Goal: Navigation & Orientation: Understand site structure

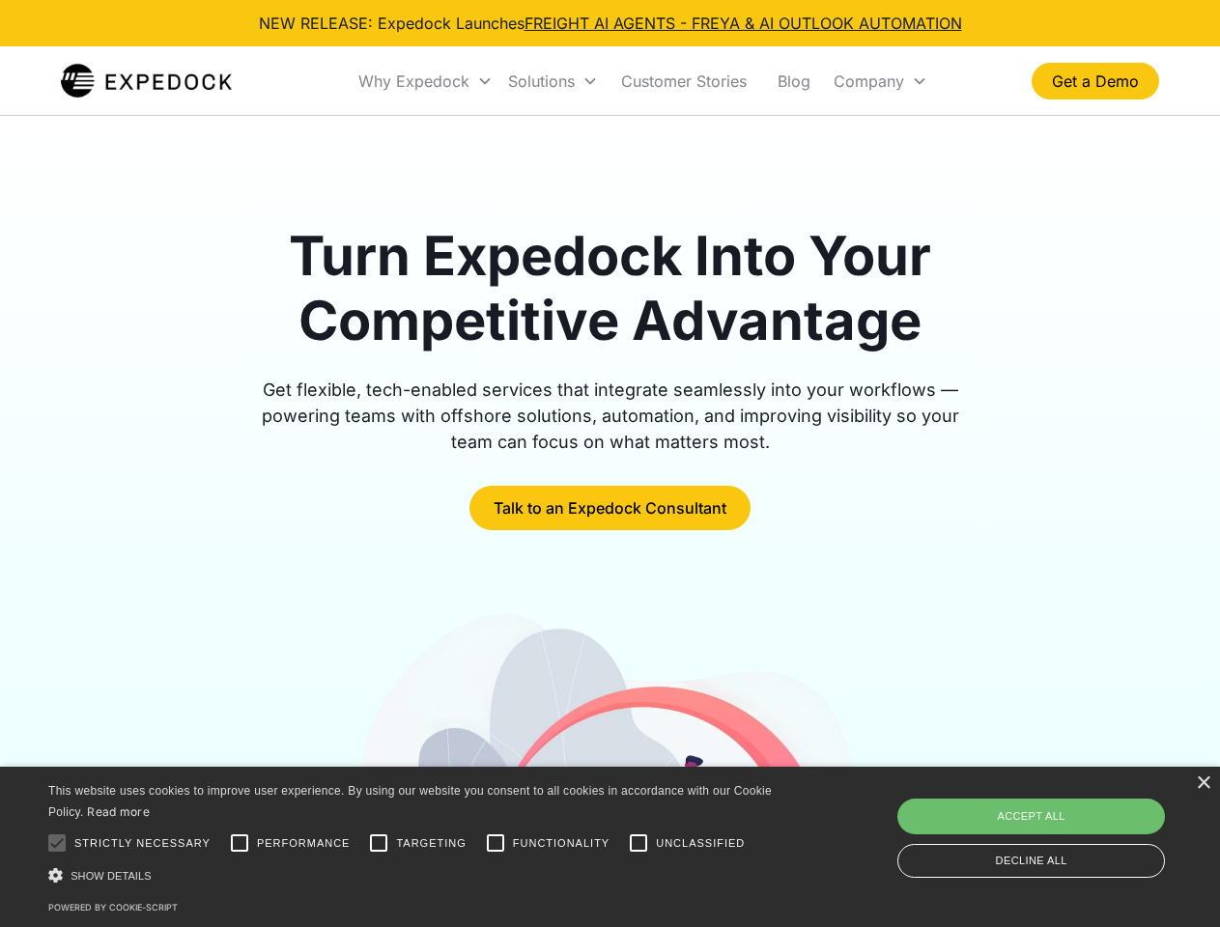
click at [426, 81] on div "Why Expedock" at bounding box center [413, 80] width 111 height 19
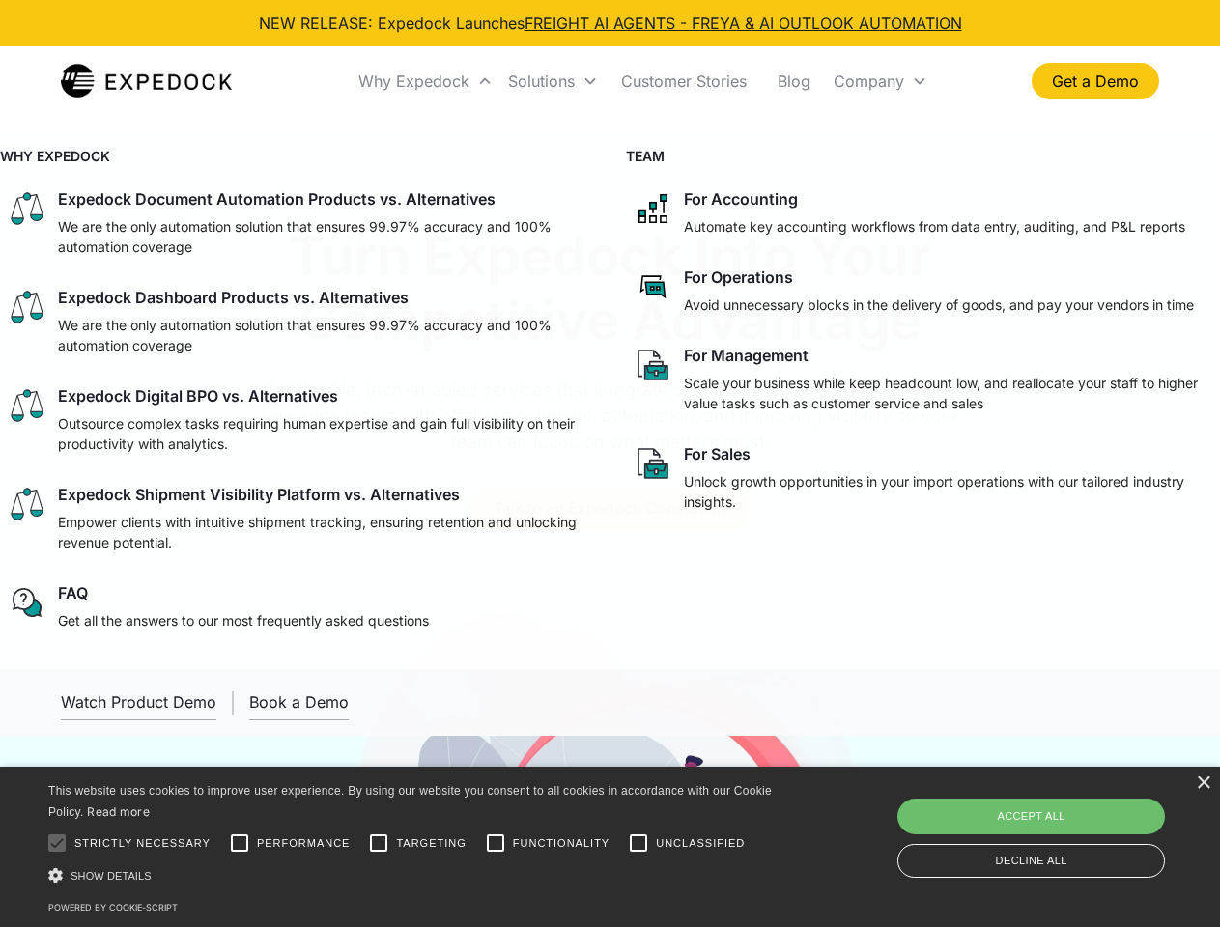
click at [553, 81] on div "Solutions" at bounding box center [541, 80] width 67 height 19
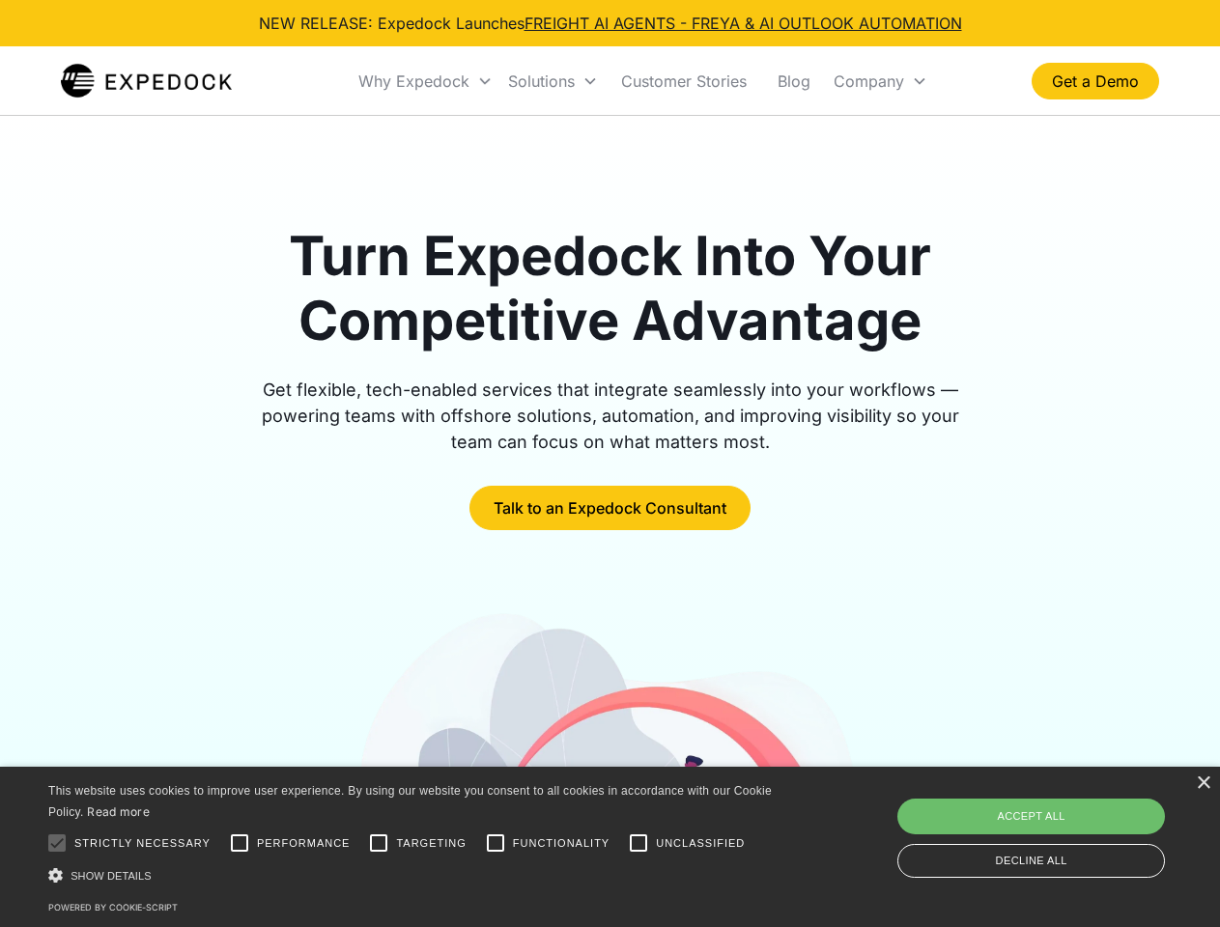
click at [880, 81] on div "Company" at bounding box center [869, 80] width 71 height 19
click at [57, 843] on div at bounding box center [57, 843] width 39 height 39
click at [240, 843] on input "Performance" at bounding box center [239, 843] width 39 height 39
checkbox input "true"
click at [379, 843] on input "Targeting" at bounding box center [378, 843] width 39 height 39
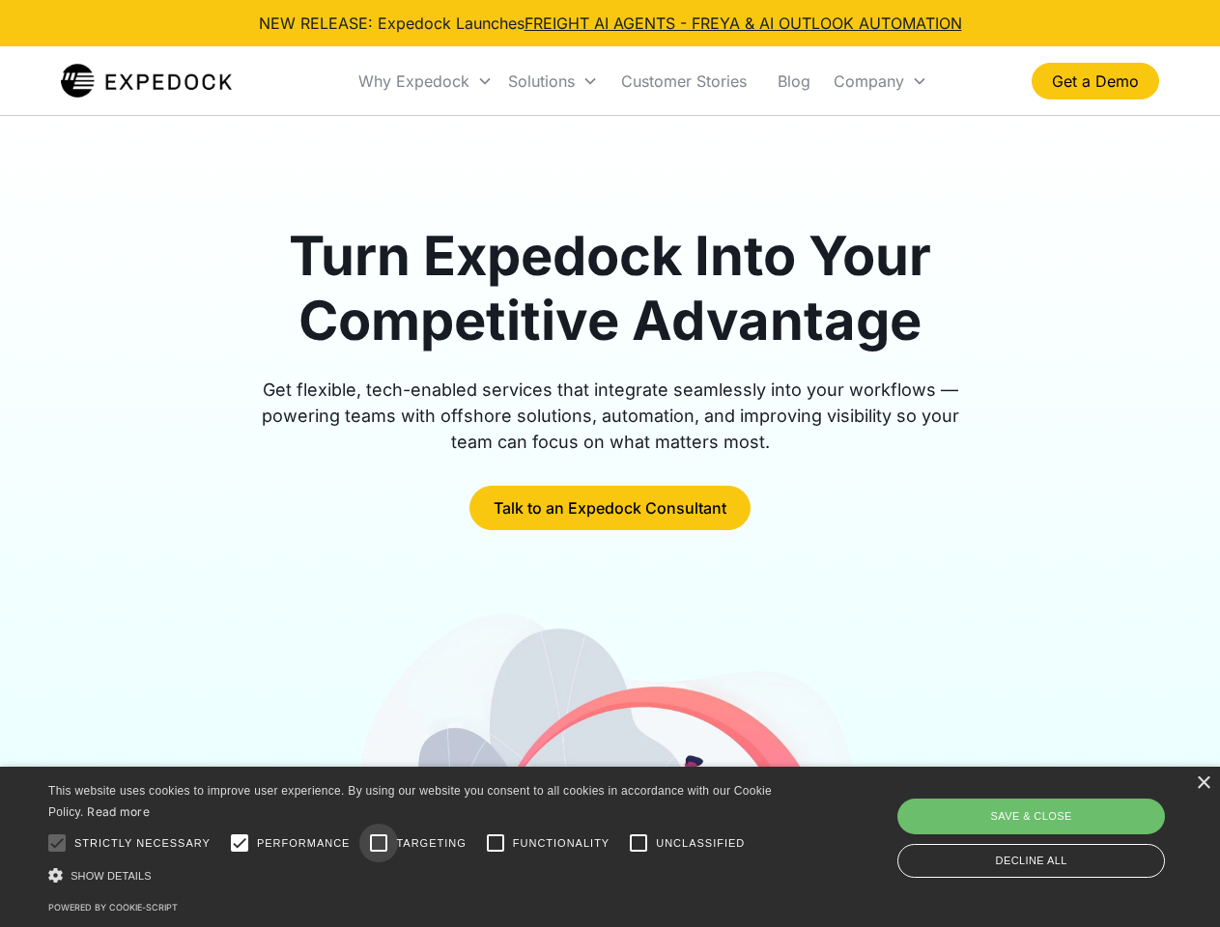
checkbox input "true"
click at [496, 843] on input "Functionality" at bounding box center [495, 843] width 39 height 39
checkbox input "true"
click at [639, 843] on input "Unclassified" at bounding box center [638, 843] width 39 height 39
checkbox input "true"
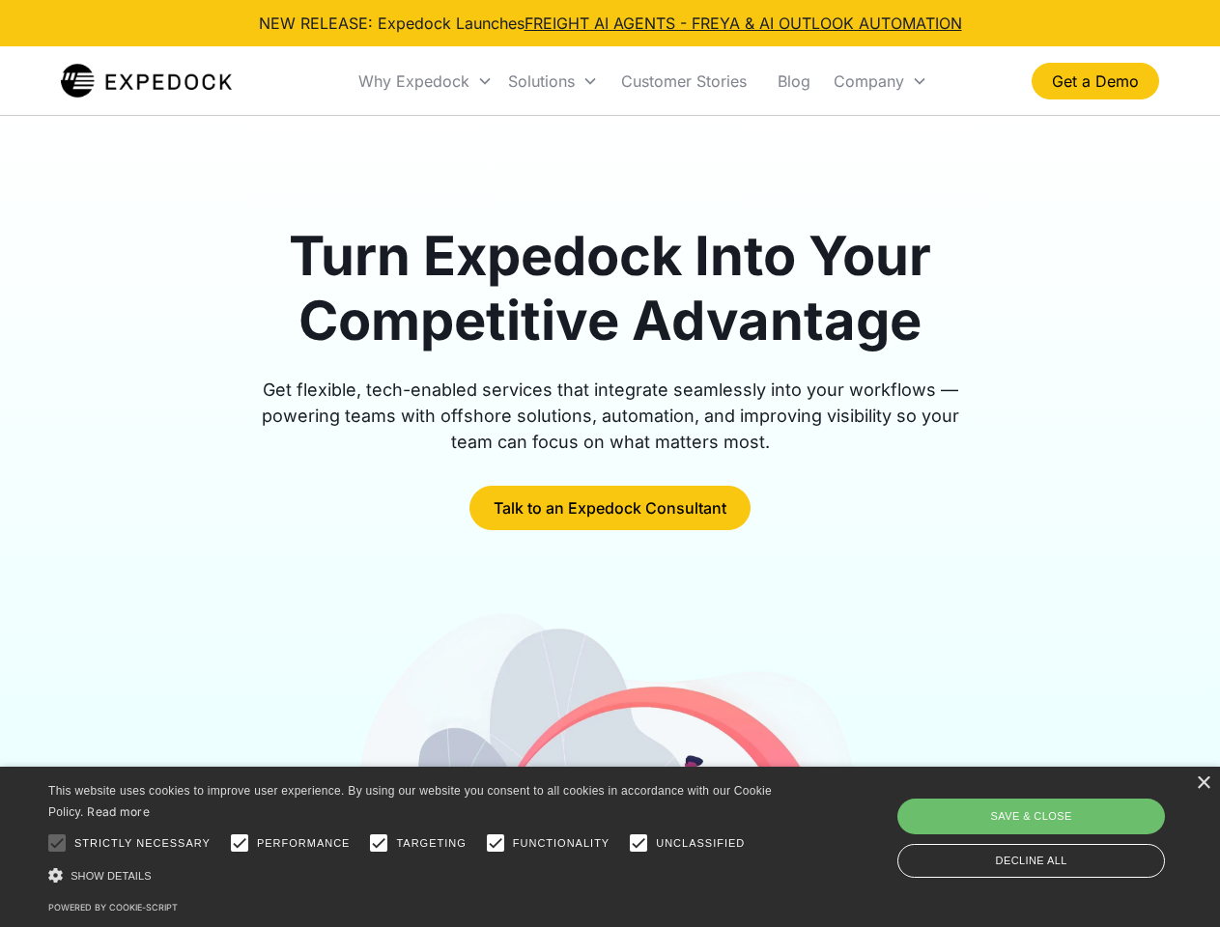
click at [414, 875] on div "Show details Hide details" at bounding box center [413, 876] width 730 height 20
